Goal: Transaction & Acquisition: Purchase product/service

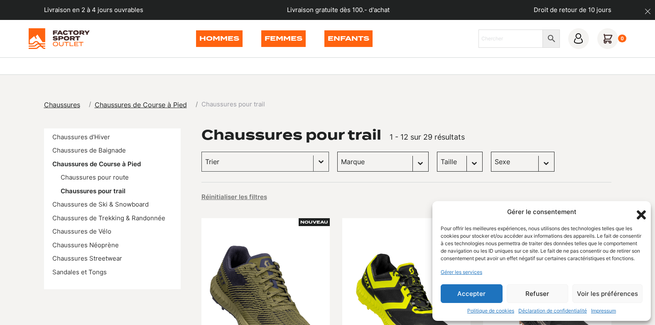
click at [437, 165] on select "Taille 36 (1) 36.5 (1) 37.5 (1) 38 (1) 38.5 (1) 39 (1) 40 (1) 40.5 (1) 43 (1) 4…" at bounding box center [460, 162] width 46 height 20
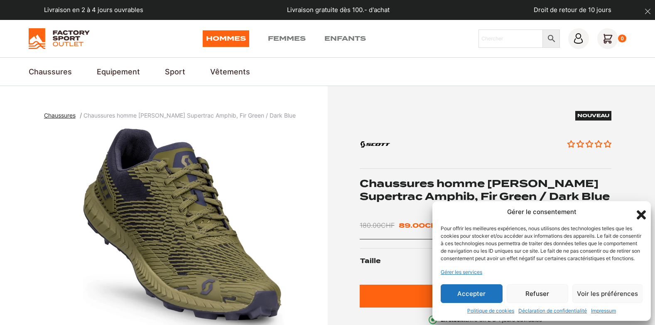
click at [638, 210] on icon "Fermer la boîte de dialogue" at bounding box center [641, 214] width 9 height 9
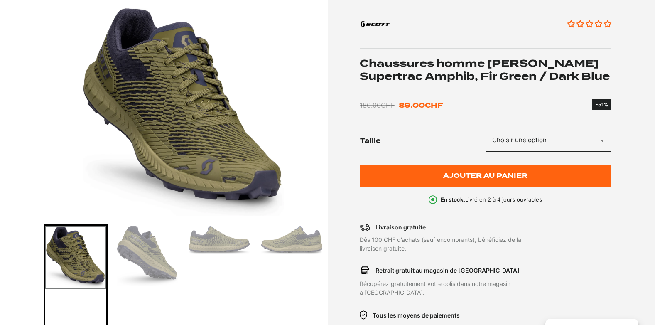
scroll to position [125, 0]
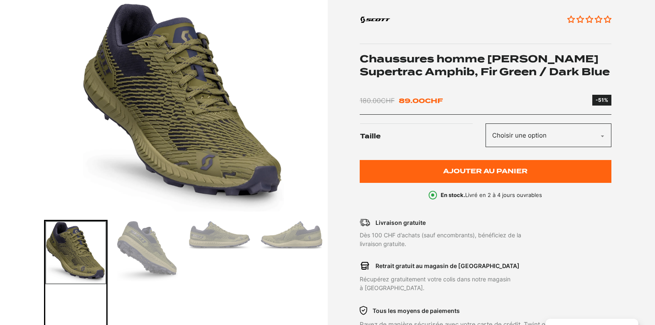
click at [586, 127] on select "Choisir une option 40.5" at bounding box center [549, 135] width 126 height 24
click at [642, 136] on section "Chaussures Chaussures homme [PERSON_NAME] Supertrac Amphib, Fir Green / Dark Bl…" at bounding box center [327, 190] width 655 height 459
